Goal: Navigation & Orientation: Find specific page/section

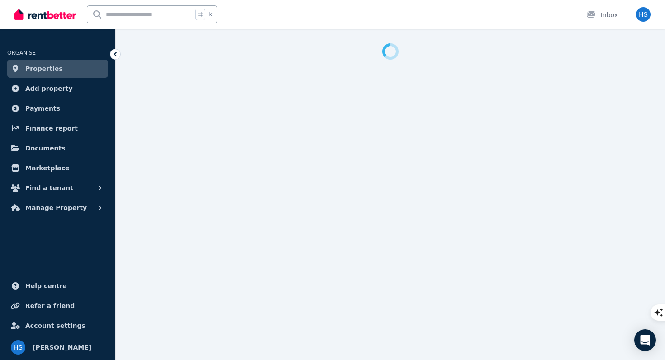
select select "**********"
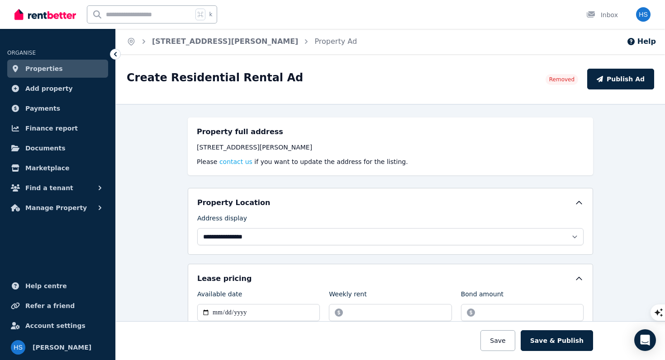
click at [43, 71] on span "Properties" at bounding box center [44, 68] width 38 height 11
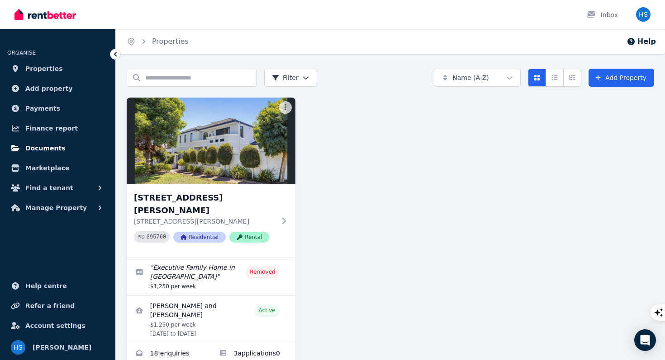
click at [60, 148] on link "Documents" at bounding box center [57, 148] width 101 height 18
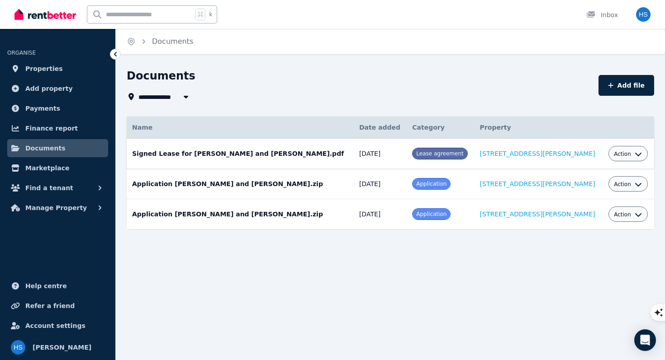
click at [634, 155] on icon "button" at bounding box center [637, 154] width 7 height 7
click at [55, 131] on span "Finance report" at bounding box center [51, 128] width 52 height 11
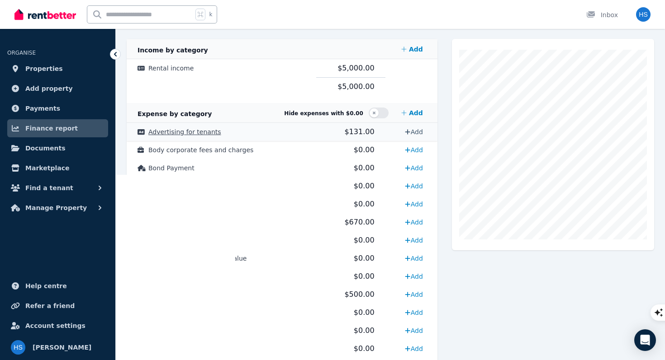
scroll to position [173, 0]
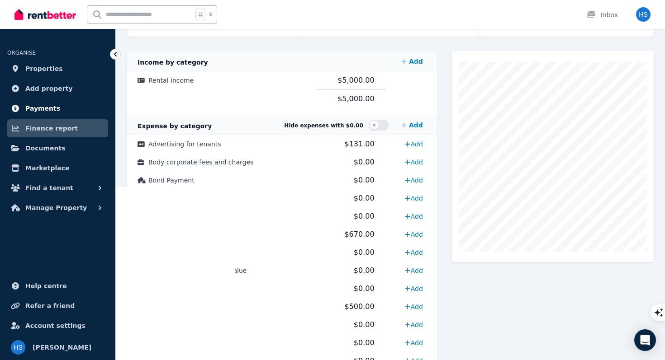
click at [46, 111] on span "Payments" at bounding box center [42, 108] width 35 height 11
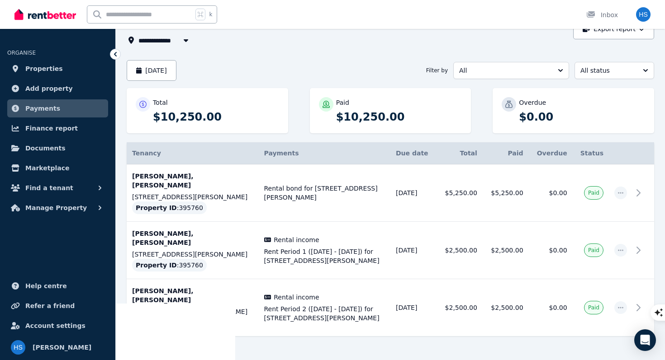
scroll to position [60, 0]
